Goal: Transaction & Acquisition: Book appointment/travel/reservation

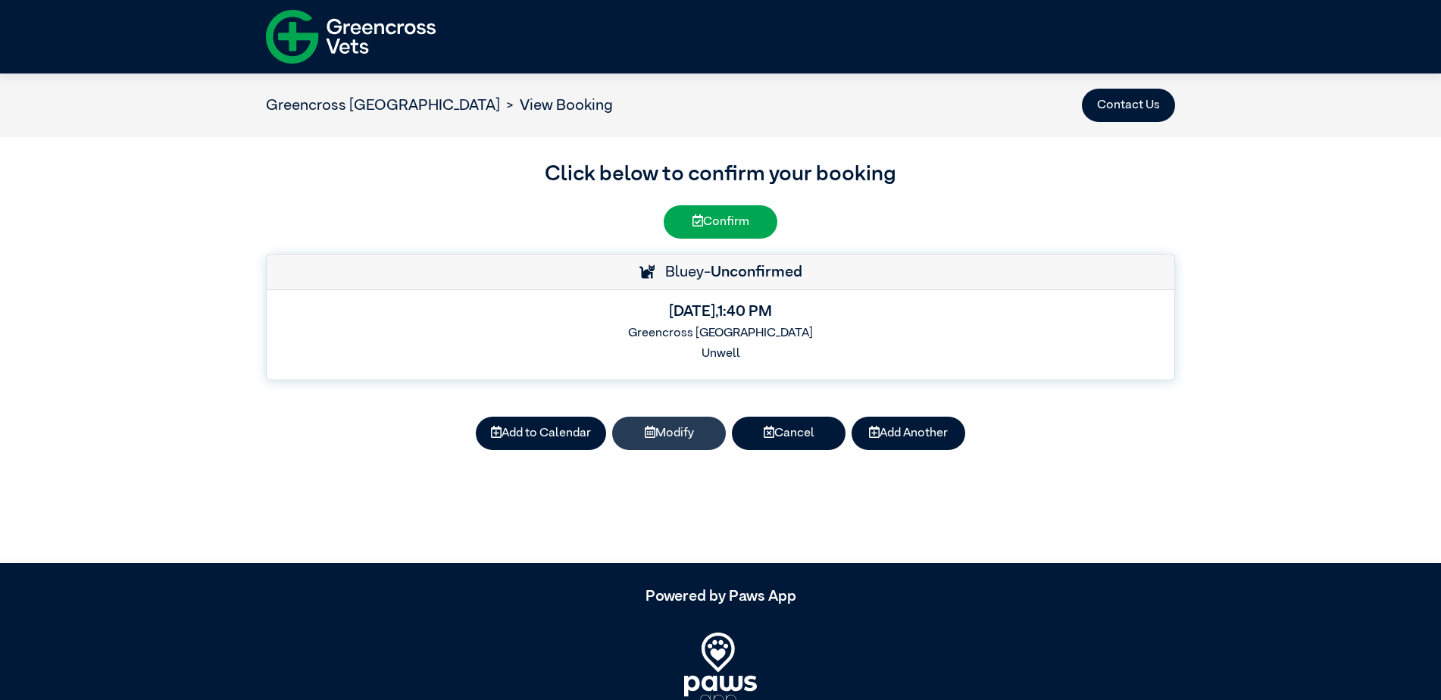
click at [687, 432] on button "Modify" at bounding box center [669, 433] width 114 height 33
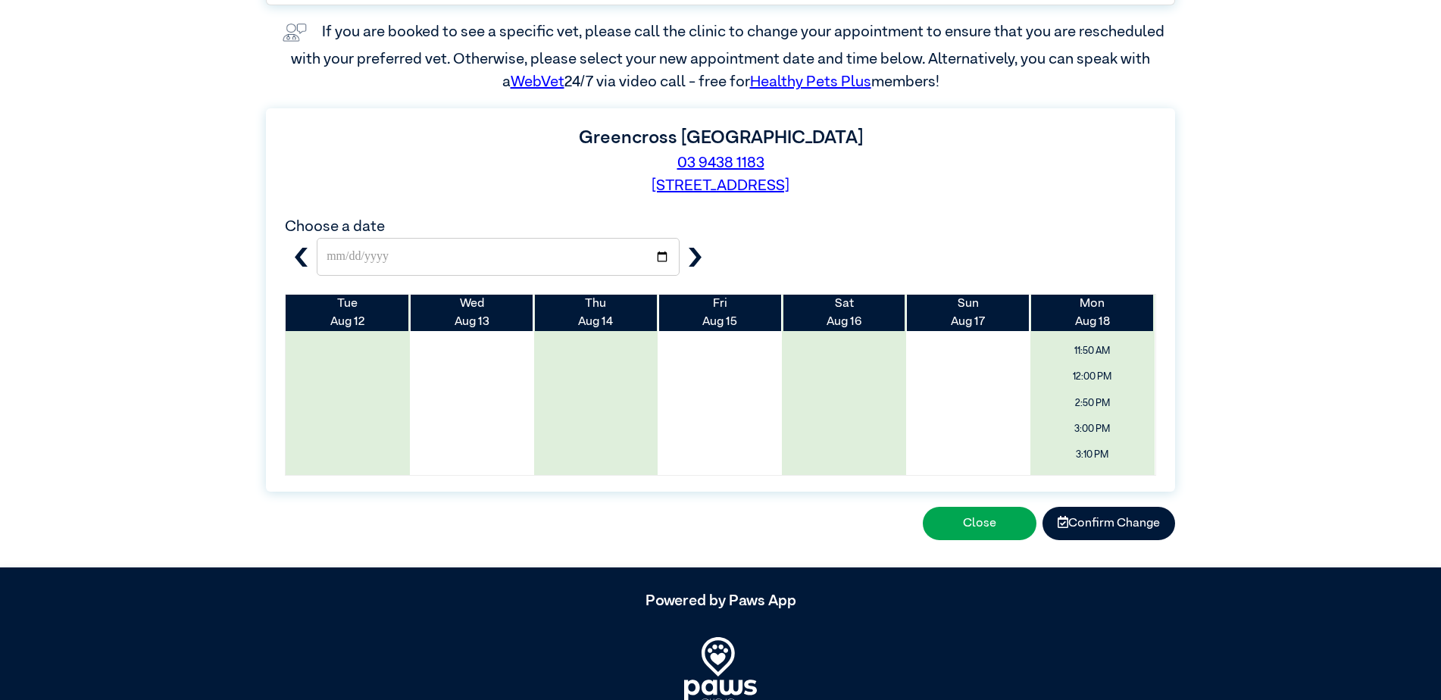
scroll to position [183, 0]
click at [1070, 394] on span "12:00 PM" at bounding box center [1093, 395] width 148 height 29
click at [1111, 530] on button "Confirm Change" at bounding box center [1109, 523] width 133 height 33
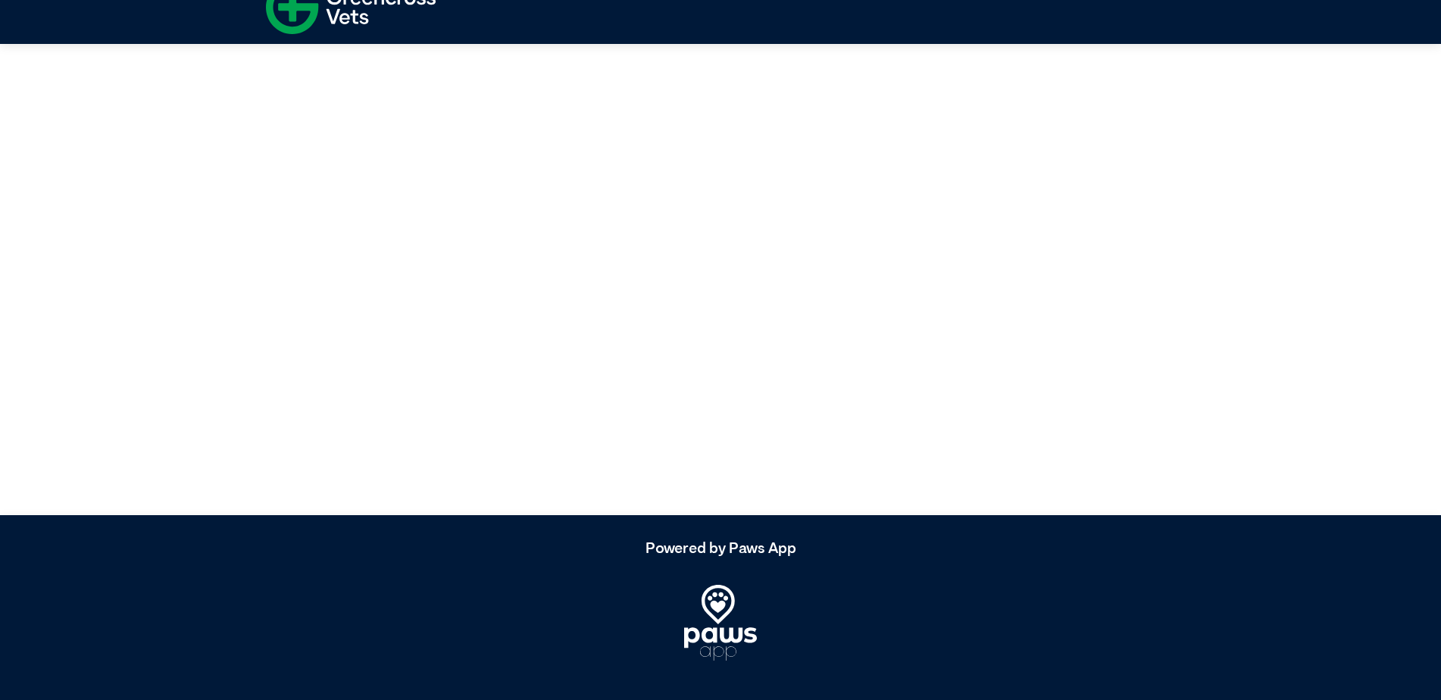
scroll to position [0, 0]
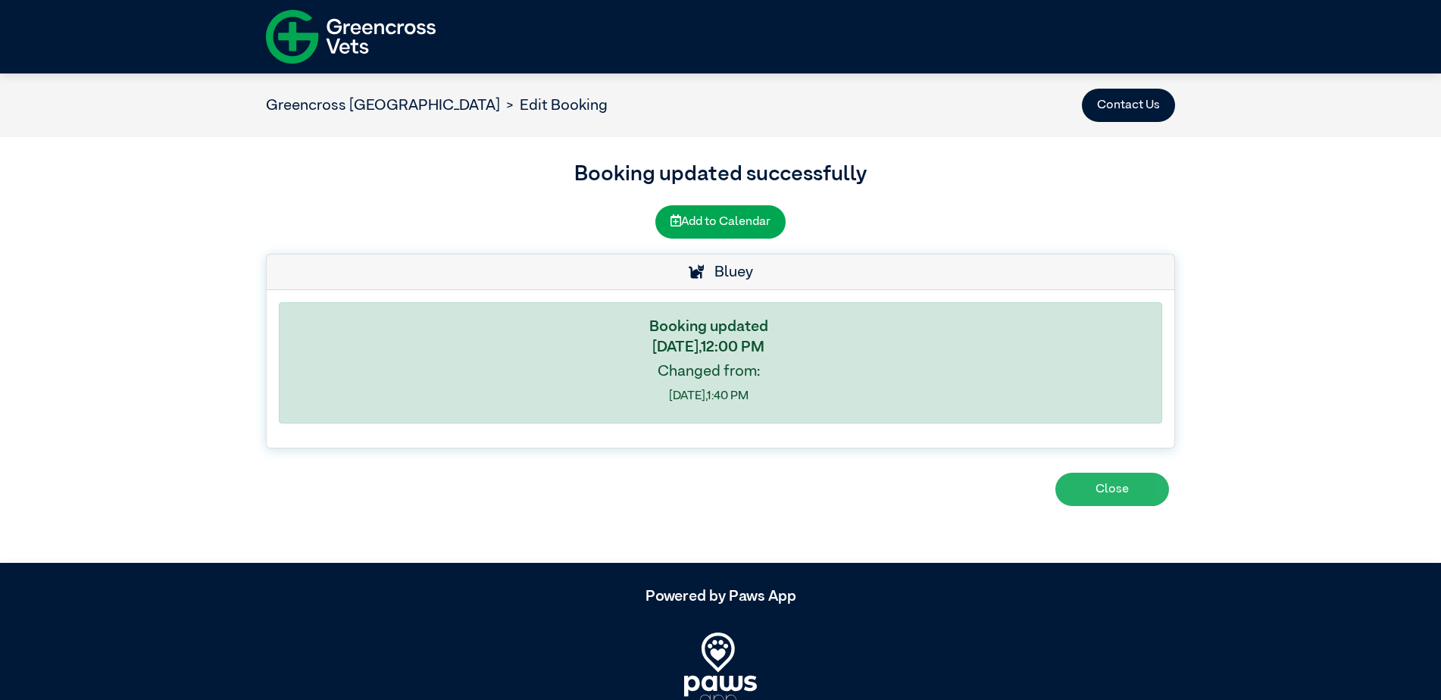
click at [1123, 493] on button "Close" at bounding box center [1113, 489] width 114 height 33
